Goal: Task Accomplishment & Management: Complete application form

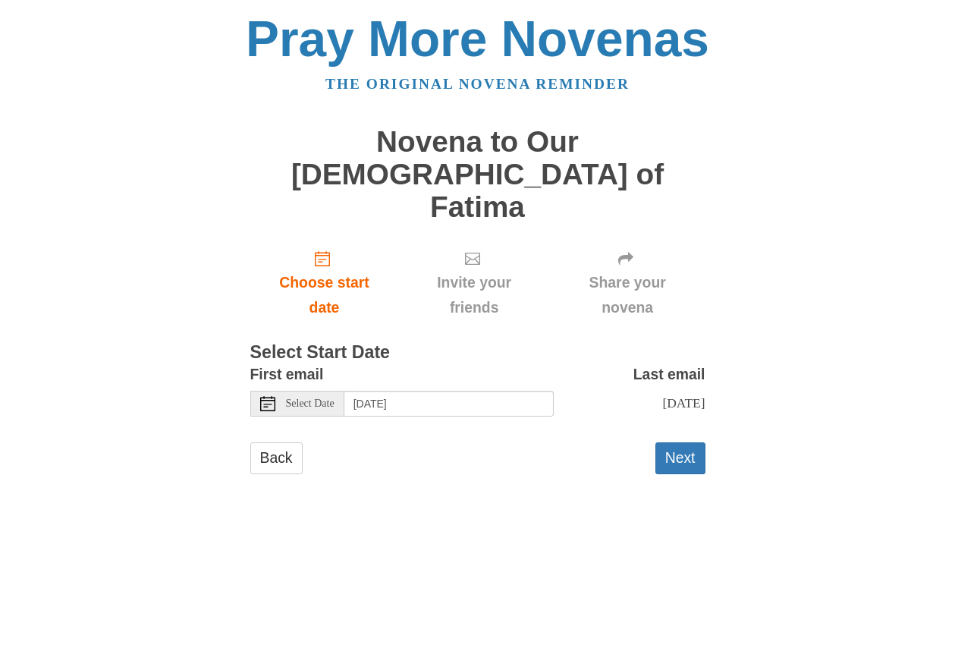
drag, startPoint x: 280, startPoint y: 338, endPoint x: 276, endPoint y: 474, distance: 135.8
click at [269, 465] on div "Pray More Novenas The original novena reminder Novena to Our Lady of Fatima Cho…" at bounding box center [477, 259] width 887 height 518
click at [347, 518] on html "Pray More Novenas The original novena reminder Novena to Our Lady of Fatima Cho…" at bounding box center [477, 259] width 955 height 518
click at [682, 442] on button "Next" at bounding box center [680, 457] width 50 height 31
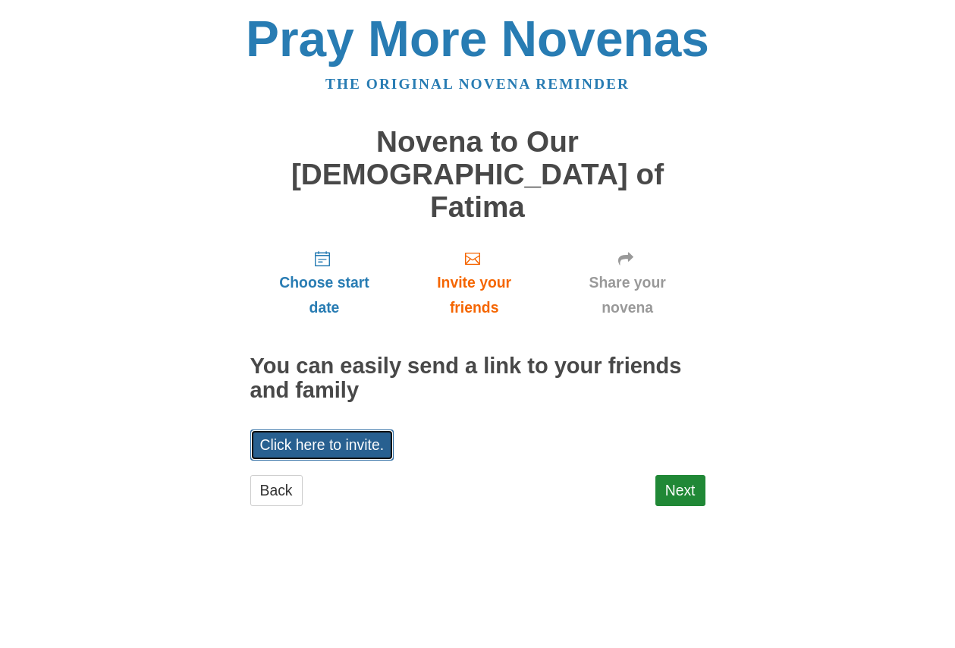
click at [339, 429] on link "Click here to invite." at bounding box center [322, 444] width 144 height 31
click at [680, 475] on link "Next" at bounding box center [680, 490] width 50 height 31
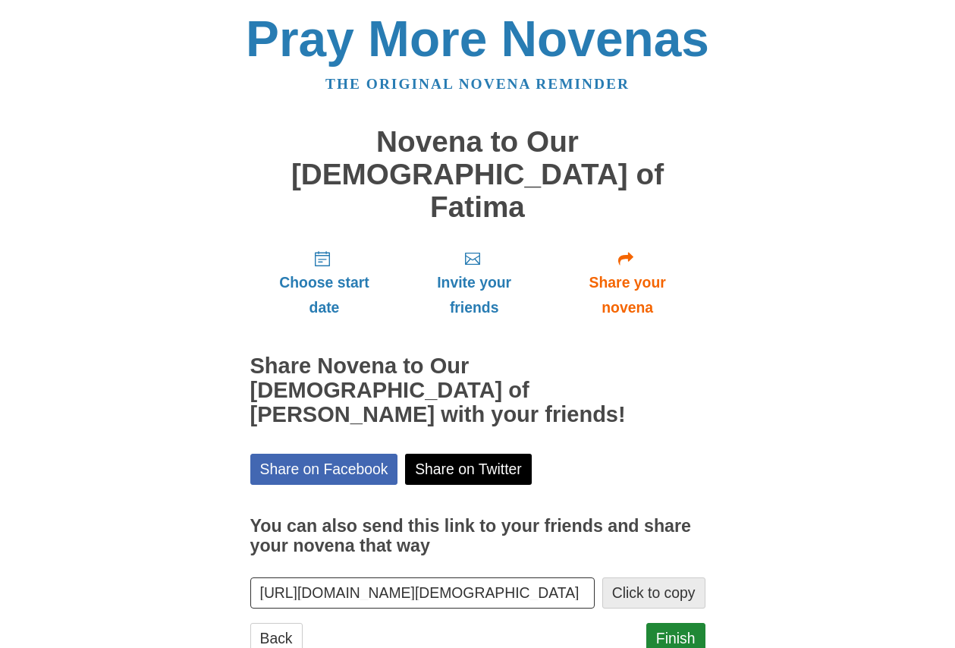
click at [635, 577] on button "Click to copy" at bounding box center [653, 592] width 103 height 31
